Goal: Find specific page/section: Find specific page/section

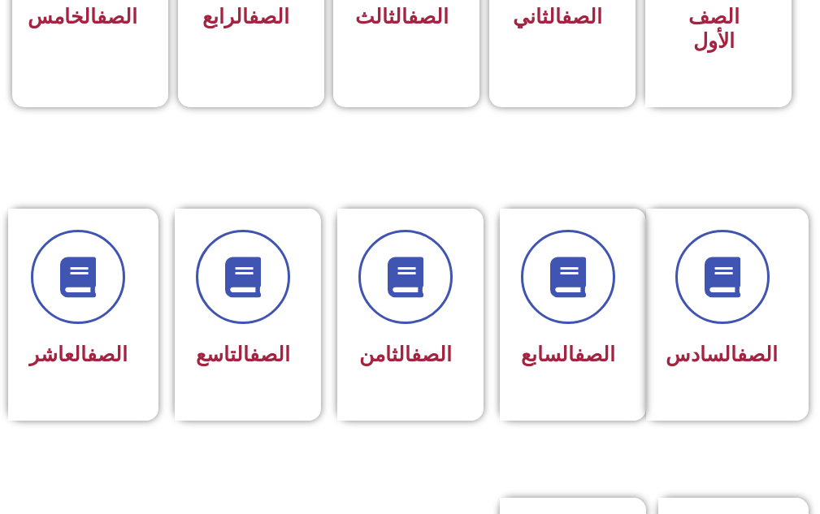
scroll to position [597, 0]
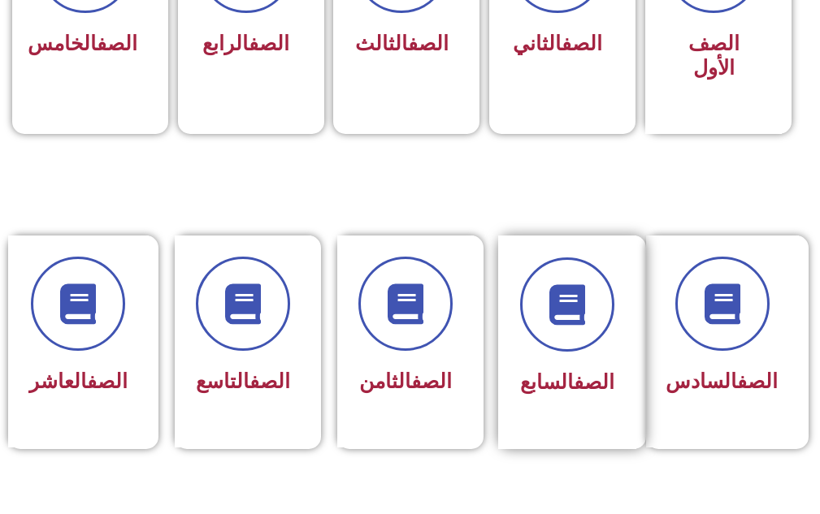
click at [526, 388] on span "الصف السابع" at bounding box center [567, 383] width 94 height 24
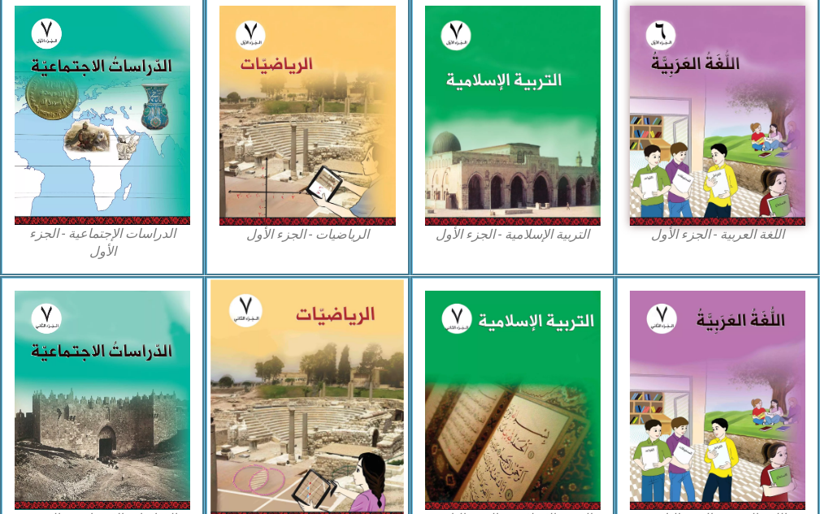
scroll to position [549, 0]
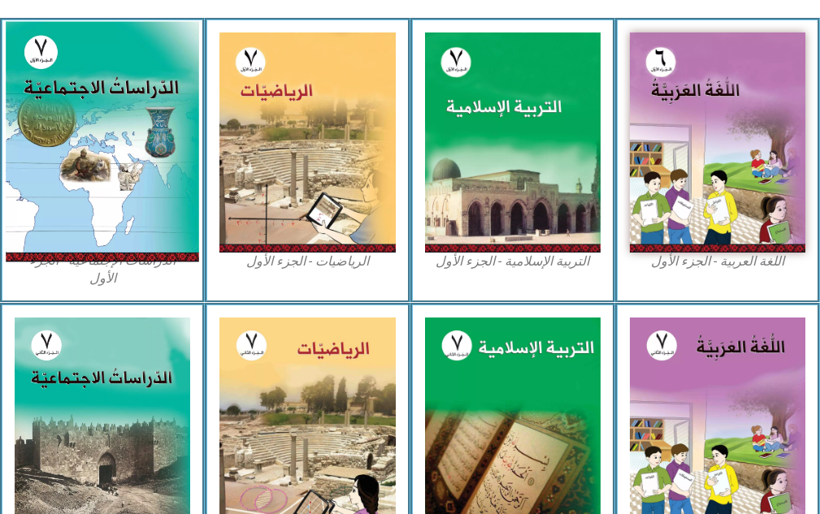
click at [46, 193] on img at bounding box center [102, 142] width 193 height 241
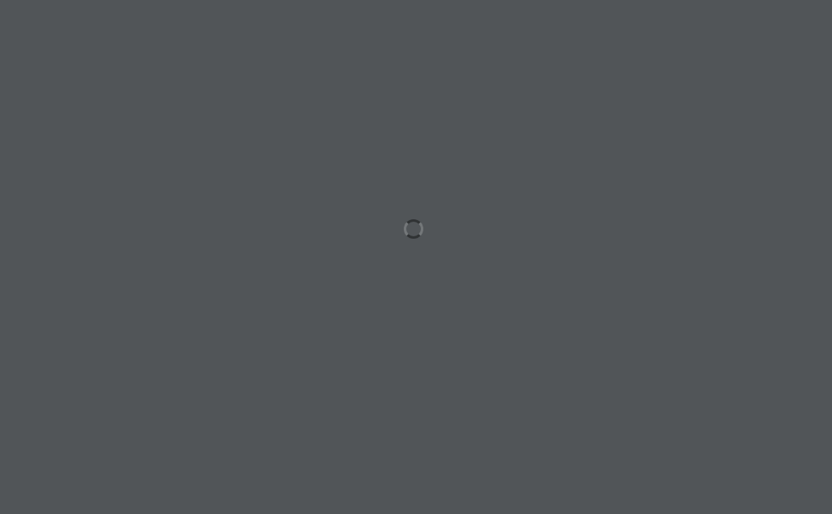
click at [258, 74] on div at bounding box center [416, 257] width 832 height 514
drag, startPoint x: 258, startPoint y: 60, endPoint x: 263, endPoint y: 44, distance: 16.8
click at [263, 50] on div at bounding box center [416, 257] width 832 height 514
click at [263, 41] on div at bounding box center [416, 257] width 832 height 514
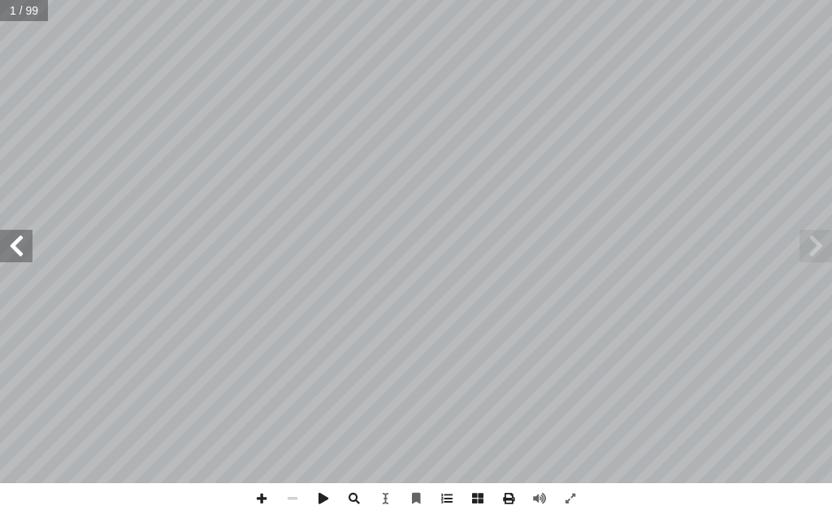
drag, startPoint x: 821, startPoint y: 241, endPoint x: 801, endPoint y: 252, distance: 23.3
click at [821, 241] on span at bounding box center [816, 246] width 33 height 33
click at [11, 258] on span at bounding box center [16, 246] width 33 height 33
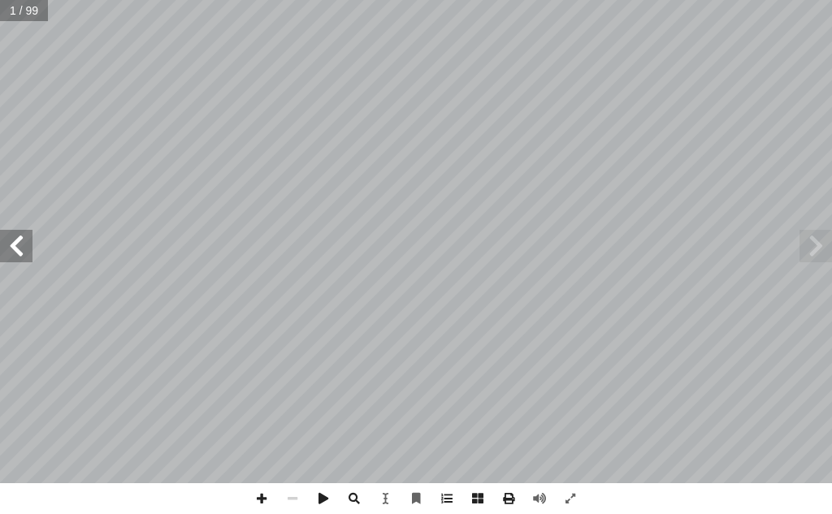
click at [11, 258] on span at bounding box center [16, 246] width 33 height 33
click at [8, 270] on div "ة ّ الاجتماعي ُ راسات ّ الد ليف: أ ا فريق الت �أ. [PERSON_NAME] �أ. [PERSON_NAM…" at bounding box center [416, 242] width 832 height 484
click at [20, 235] on span at bounding box center [16, 246] width 33 height 33
click at [821, 255] on span at bounding box center [816, 246] width 33 height 33
click at [250, 501] on span at bounding box center [261, 499] width 31 height 31
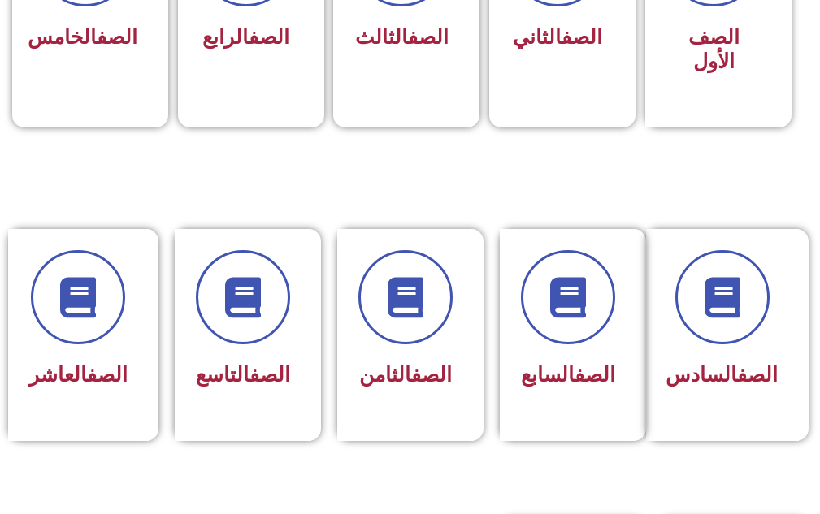
scroll to position [610, 0]
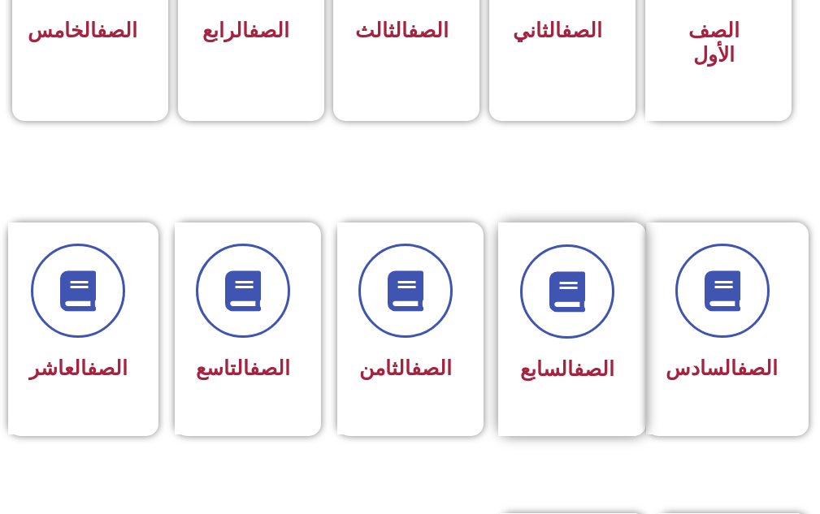
click at [629, 284] on div "الصف السابع" at bounding box center [567, 330] width 138 height 214
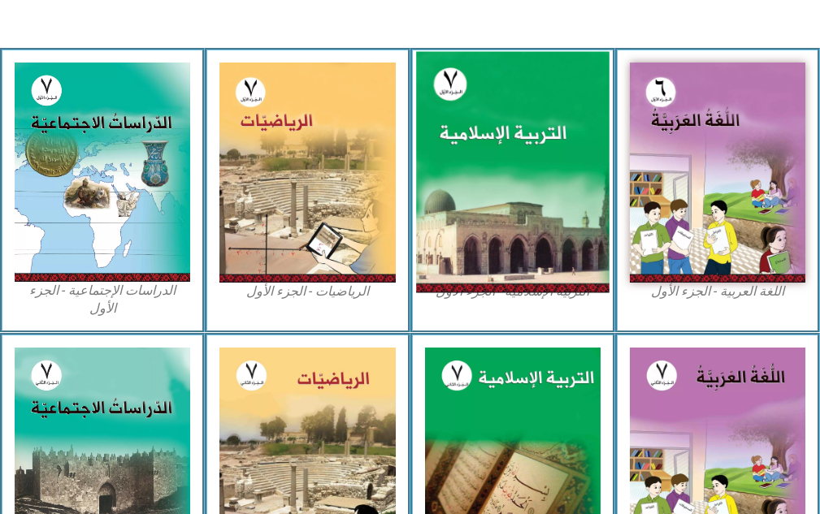
scroll to position [523, 0]
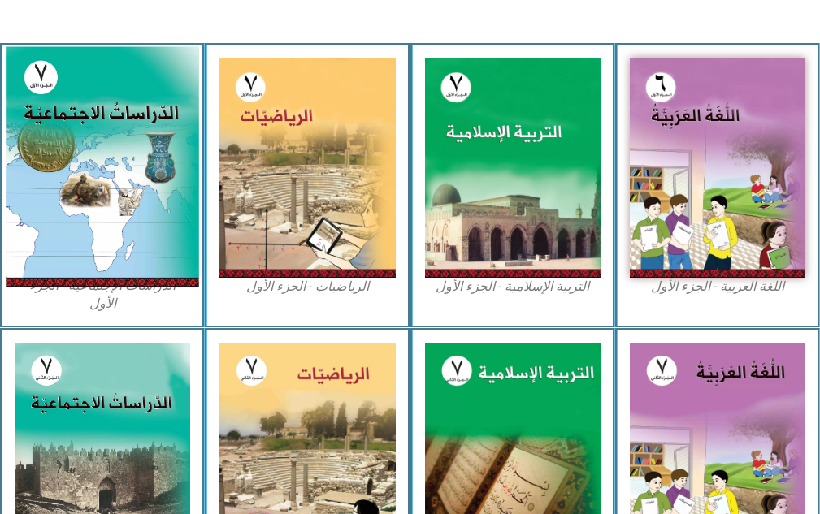
click at [89, 147] on img at bounding box center [102, 167] width 193 height 241
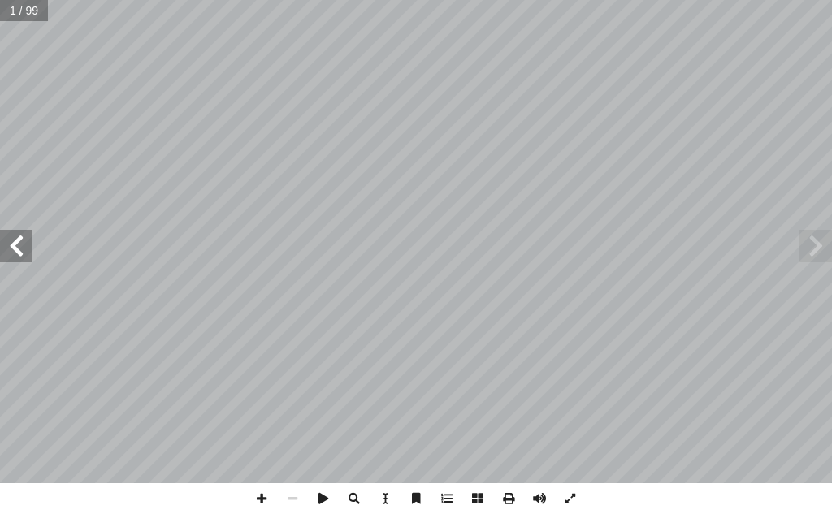
click at [18, 234] on span at bounding box center [16, 246] width 33 height 33
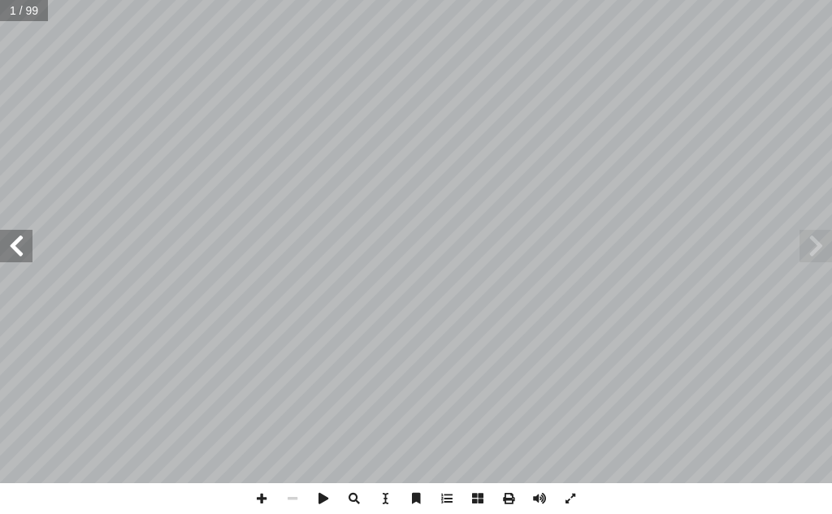
click at [18, 234] on span at bounding box center [16, 246] width 33 height 33
click at [269, 494] on span at bounding box center [261, 499] width 31 height 31
